Goal: Task Accomplishment & Management: Complete application form

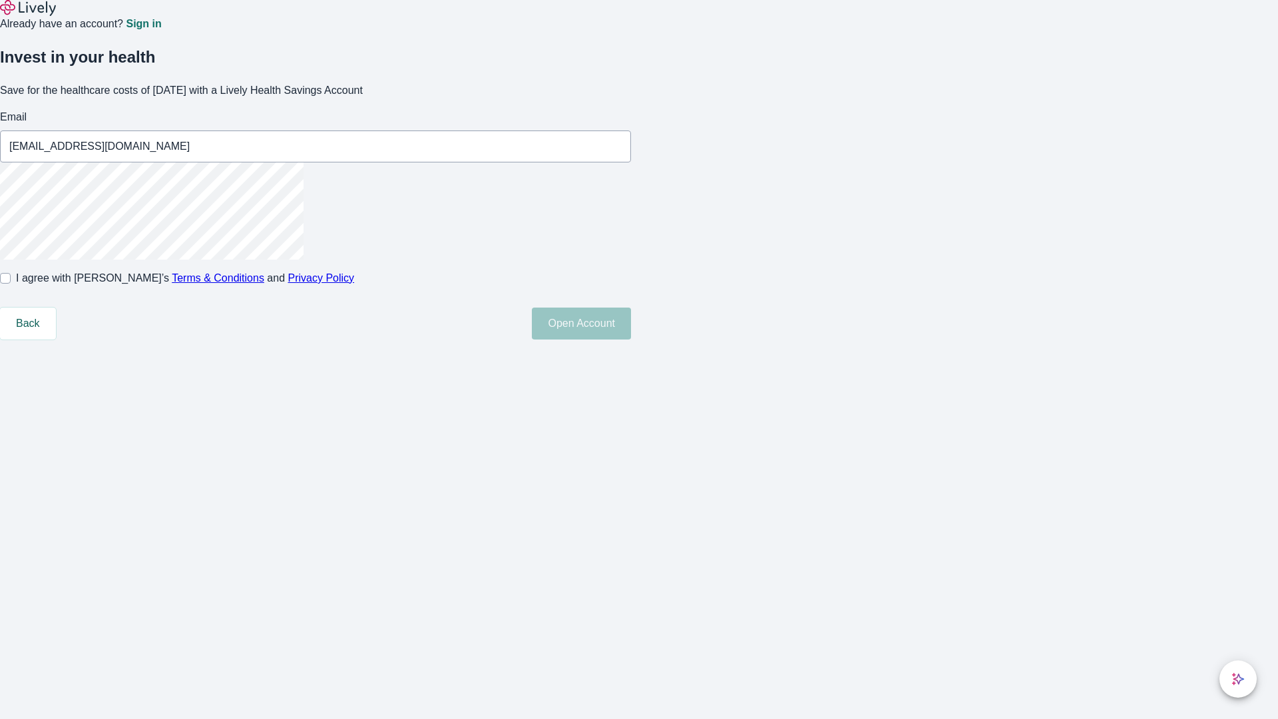
click at [11, 283] on input "I agree with Lively’s Terms & Conditions and Privacy Policy" at bounding box center [5, 278] width 11 height 11
checkbox input "true"
click at [631, 339] on button "Open Account" at bounding box center [581, 323] width 99 height 32
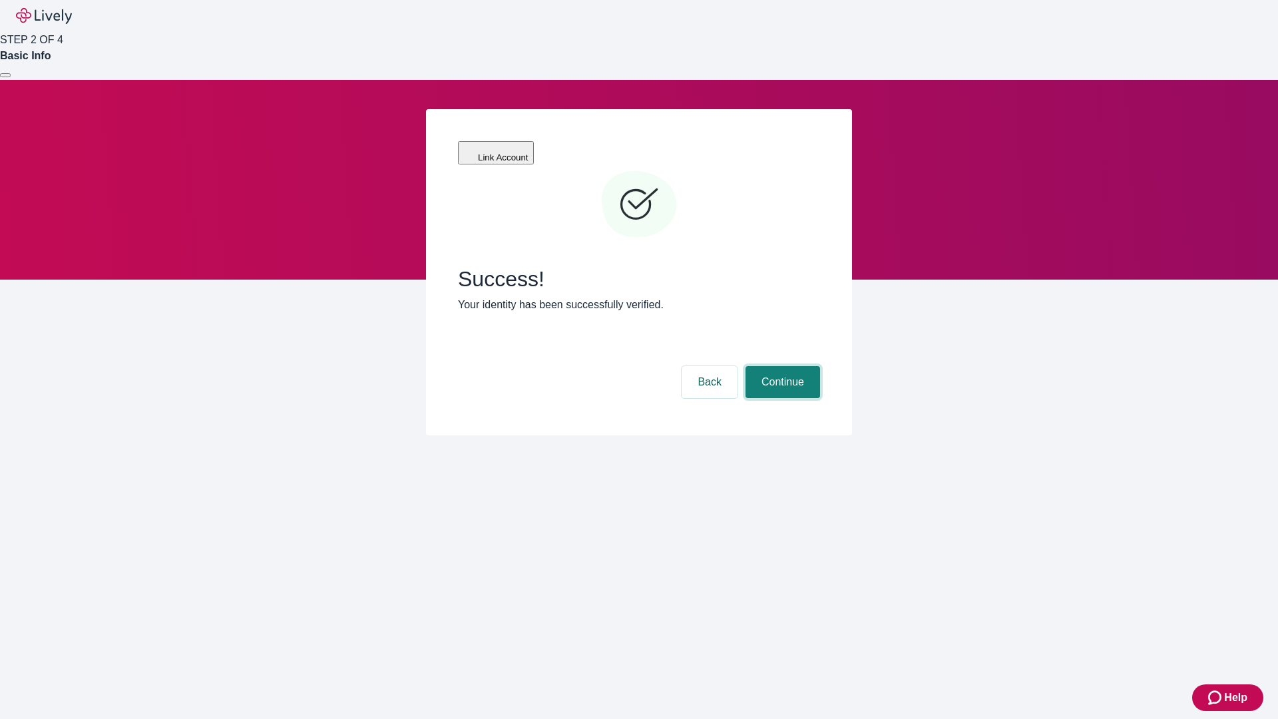
click at [781, 366] on button "Continue" at bounding box center [782, 382] width 75 height 32
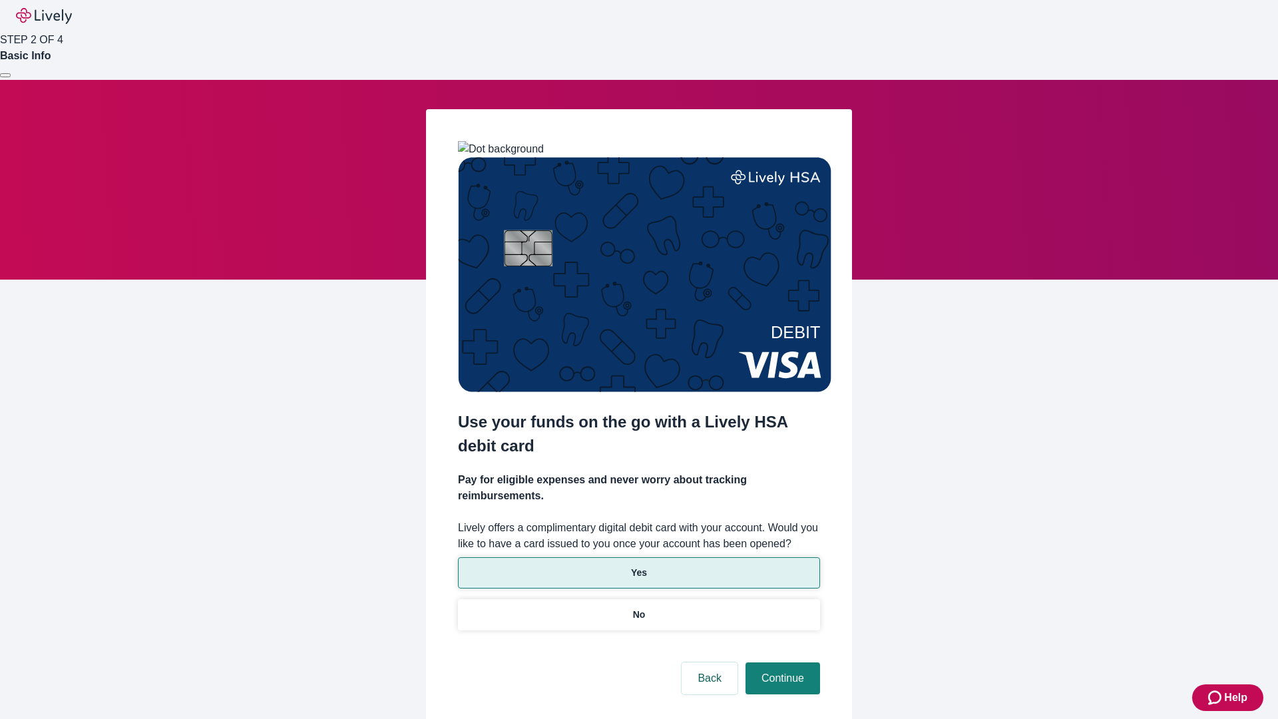
click at [638, 566] on p "Yes" at bounding box center [639, 573] width 16 height 14
click at [781, 662] on button "Continue" at bounding box center [782, 678] width 75 height 32
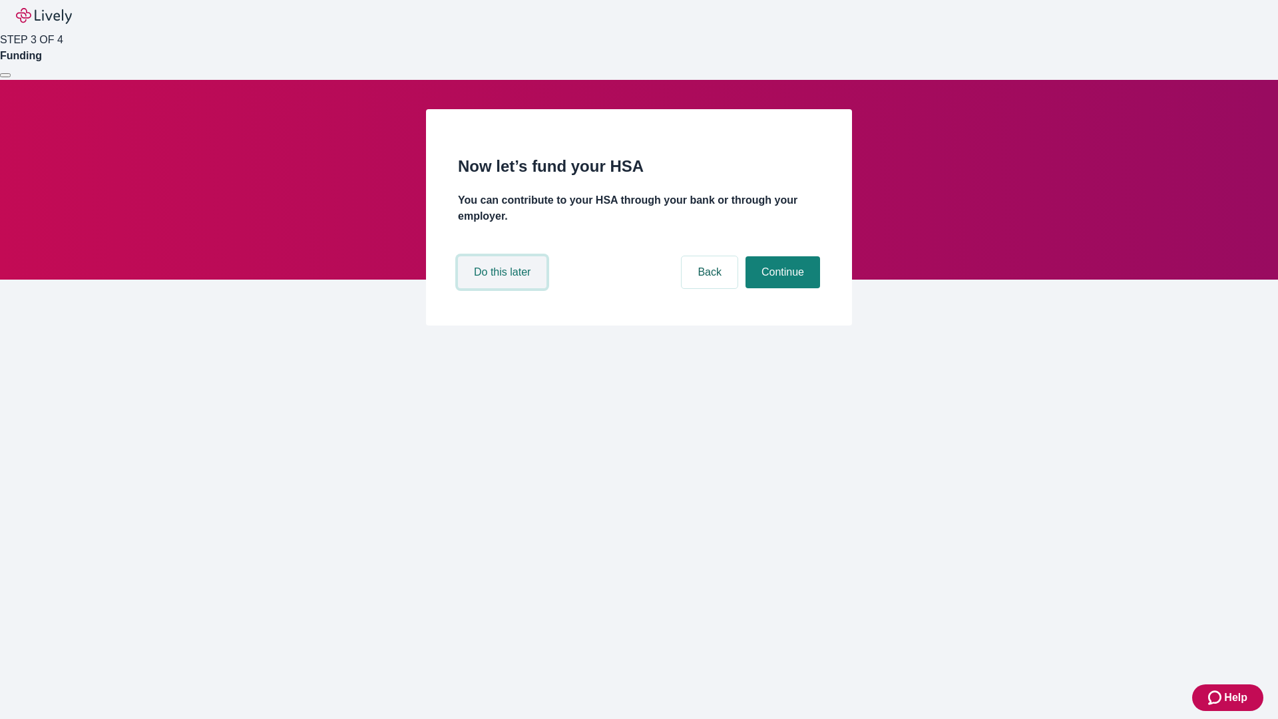
click at [504, 288] on button "Do this later" at bounding box center [502, 272] width 89 height 32
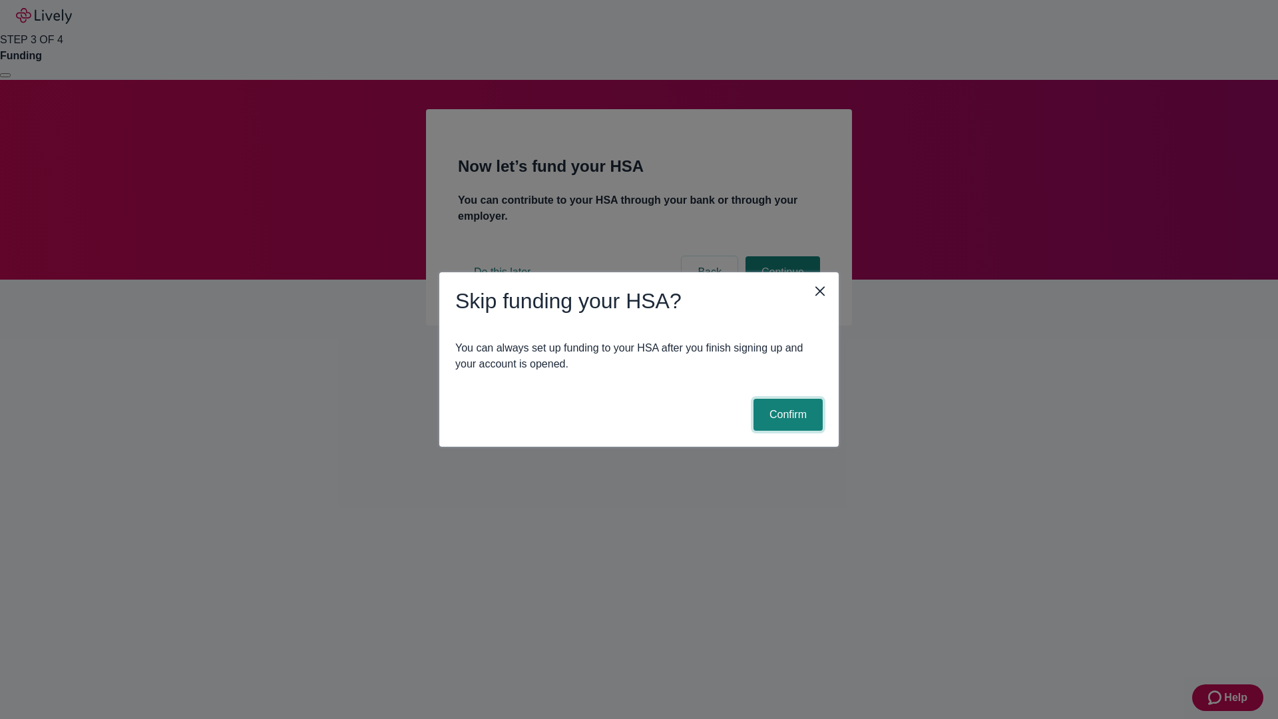
click at [786, 415] on button "Confirm" at bounding box center [787, 415] width 69 height 32
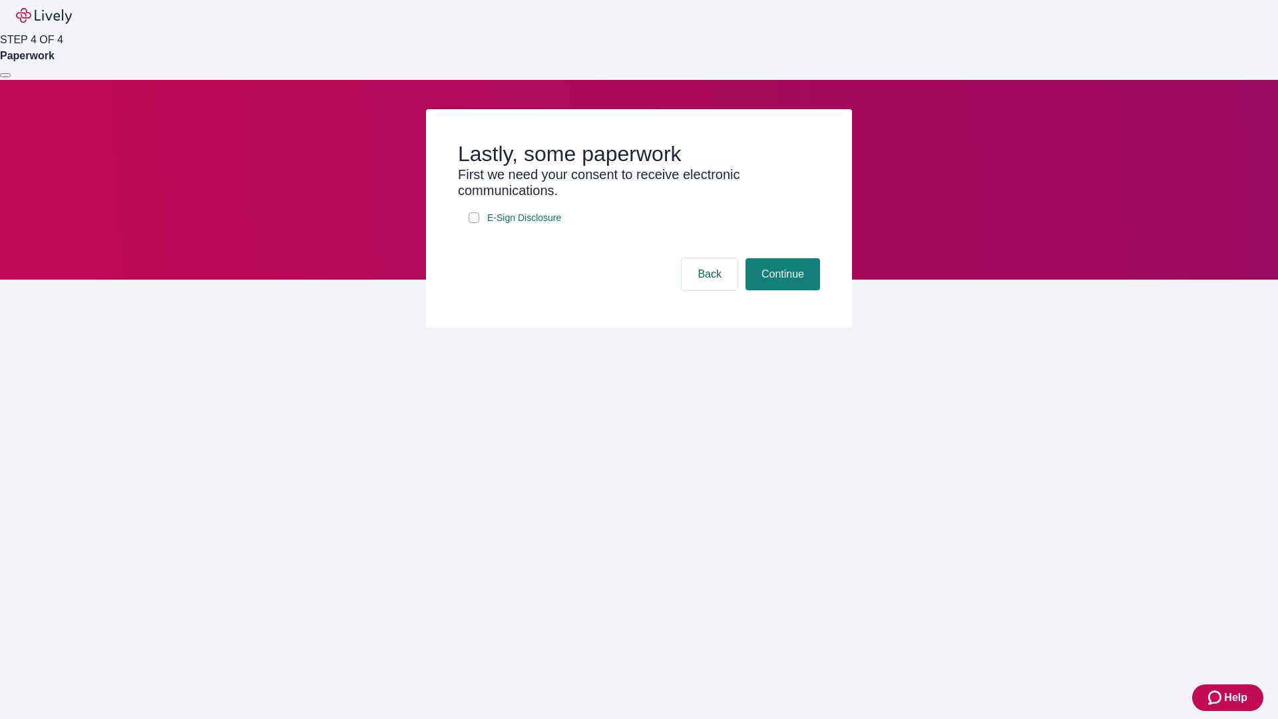
click at [474, 223] on input "E-Sign Disclosure" at bounding box center [473, 217] width 11 height 11
checkbox input "true"
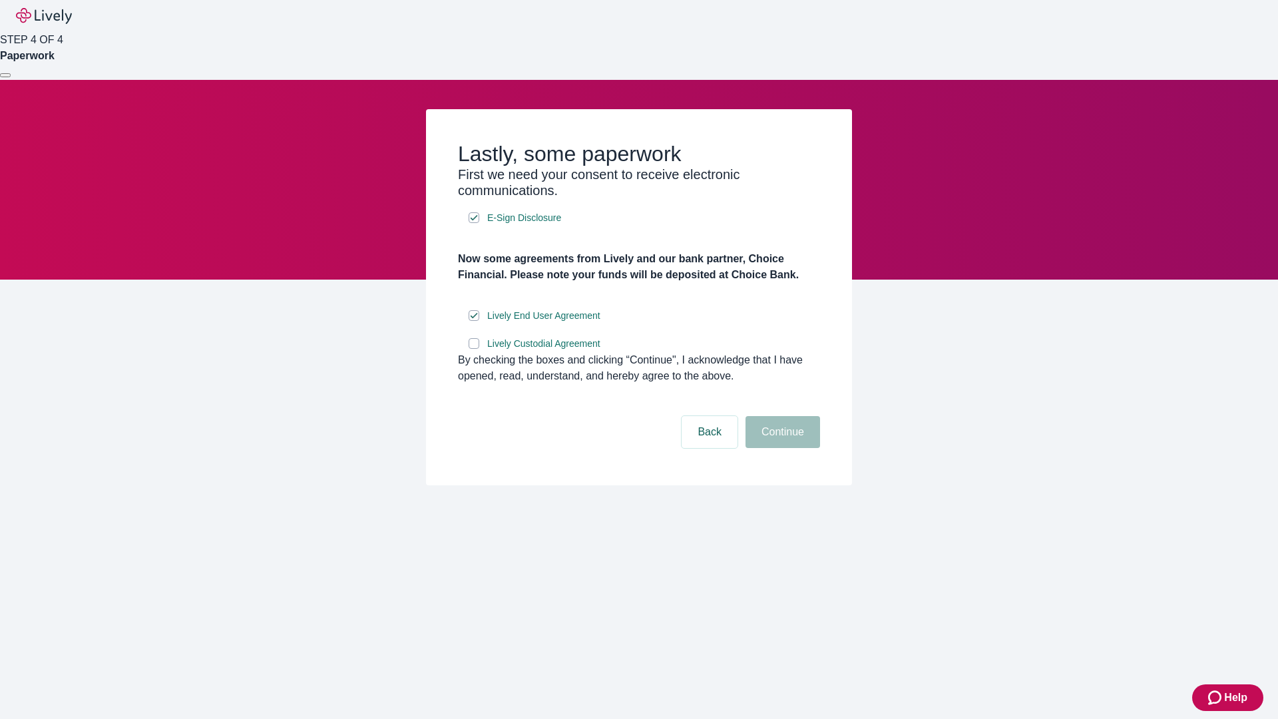
click at [474, 349] on input "Lively Custodial Agreement" at bounding box center [473, 343] width 11 height 11
checkbox input "true"
click at [781, 448] on button "Continue" at bounding box center [782, 432] width 75 height 32
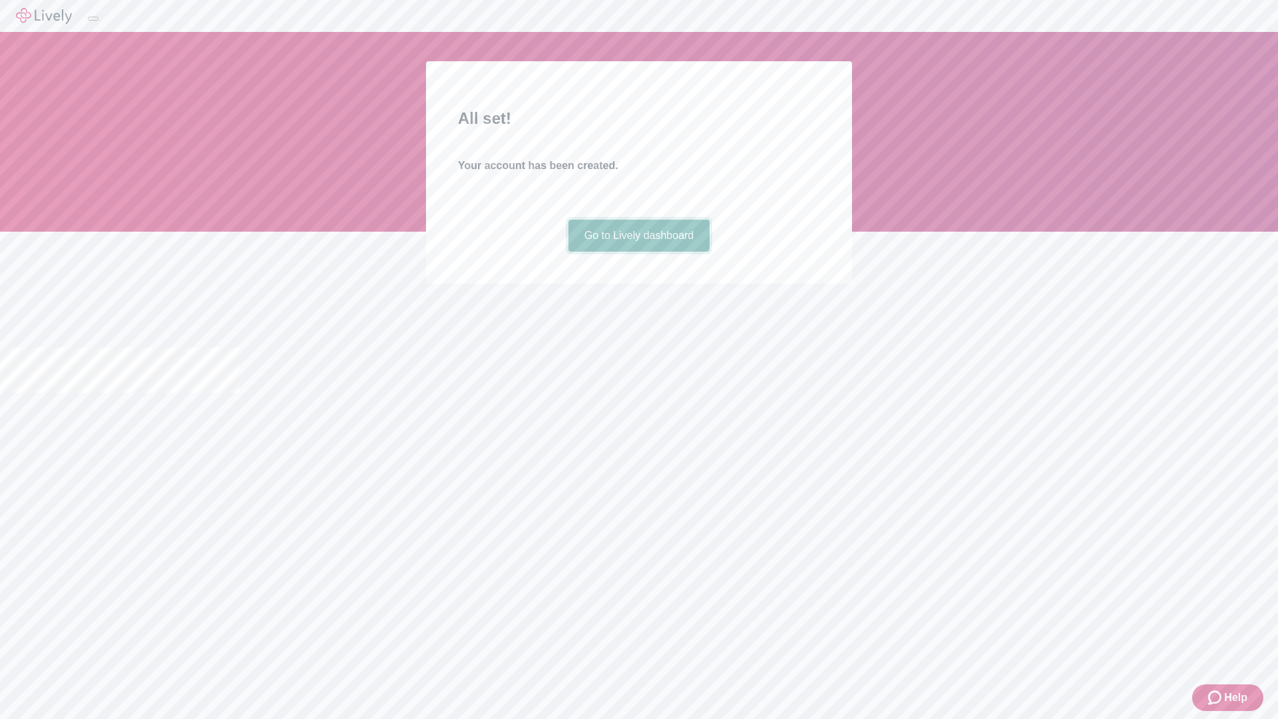
click at [638, 252] on link "Go to Lively dashboard" at bounding box center [639, 236] width 142 height 32
